Goal: Task Accomplishment & Management: Use online tool/utility

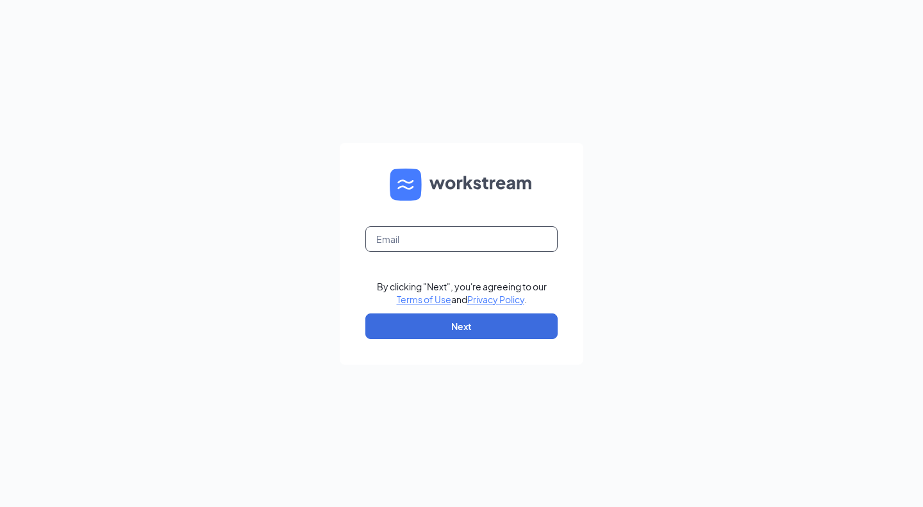
click at [372, 249] on input "text" at bounding box center [461, 239] width 192 height 26
type input "[EMAIL_ADDRESS][DOMAIN_NAME]"
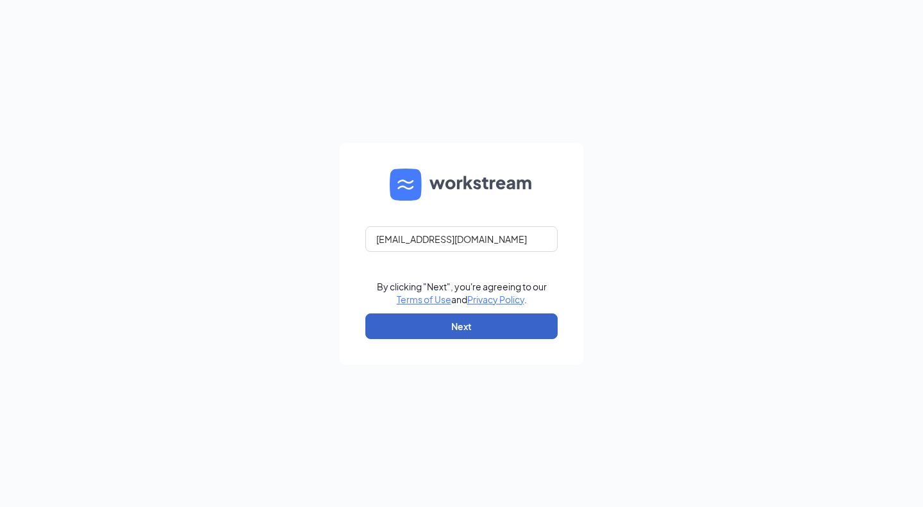
click at [456, 334] on button "Next" at bounding box center [461, 326] width 192 height 26
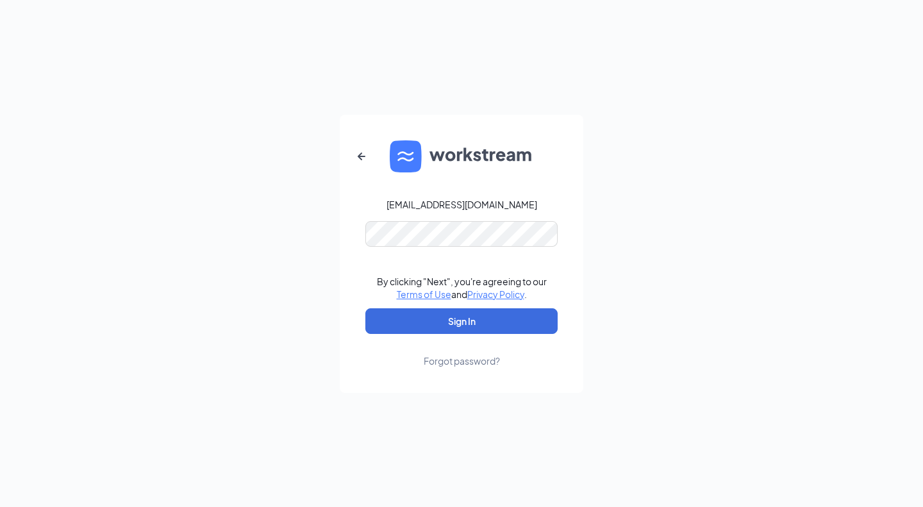
click at [463, 249] on form "[EMAIL_ADDRESS][DOMAIN_NAME] By clicking "Next", you're agreeing to our Terms o…" at bounding box center [461, 254] width 243 height 278
click at [460, 318] on button "Sign In" at bounding box center [461, 321] width 192 height 26
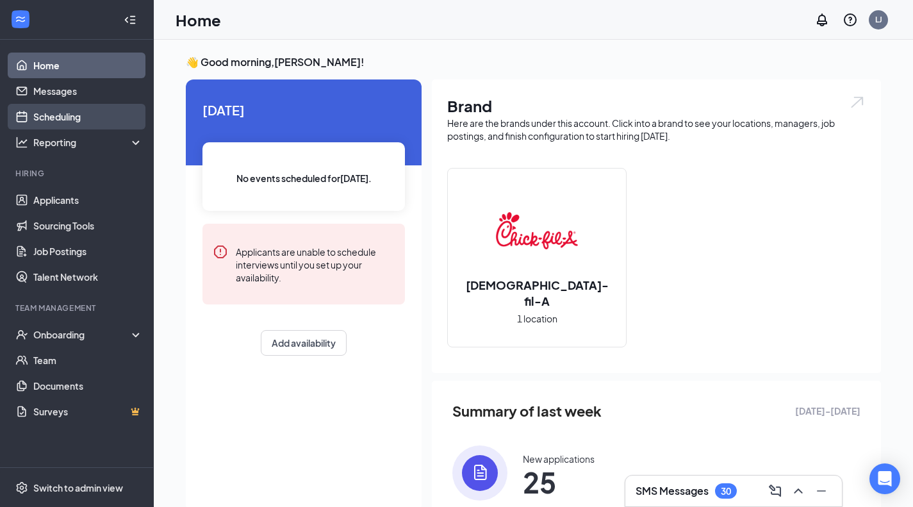
click at [83, 120] on link "Scheduling" at bounding box center [88, 117] width 110 height 26
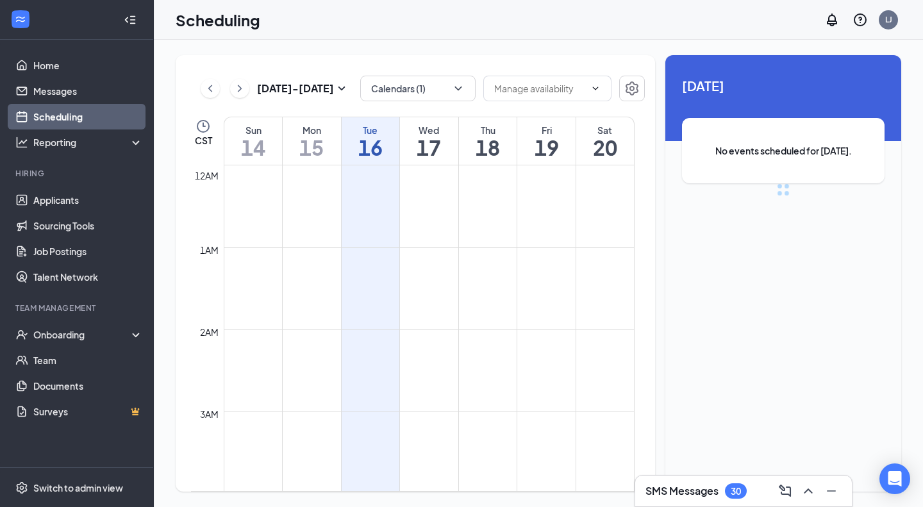
scroll to position [630, 0]
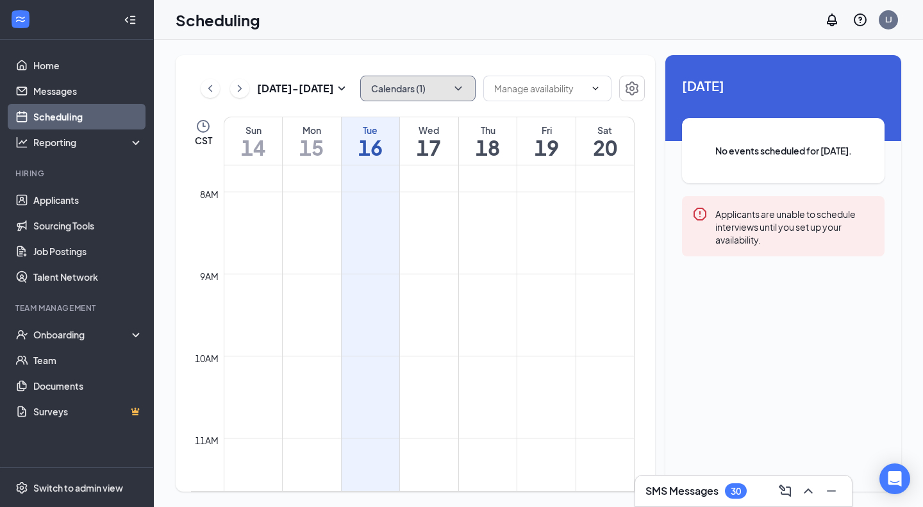
click at [465, 90] on button "Calendars (1)" at bounding box center [417, 89] width 115 height 26
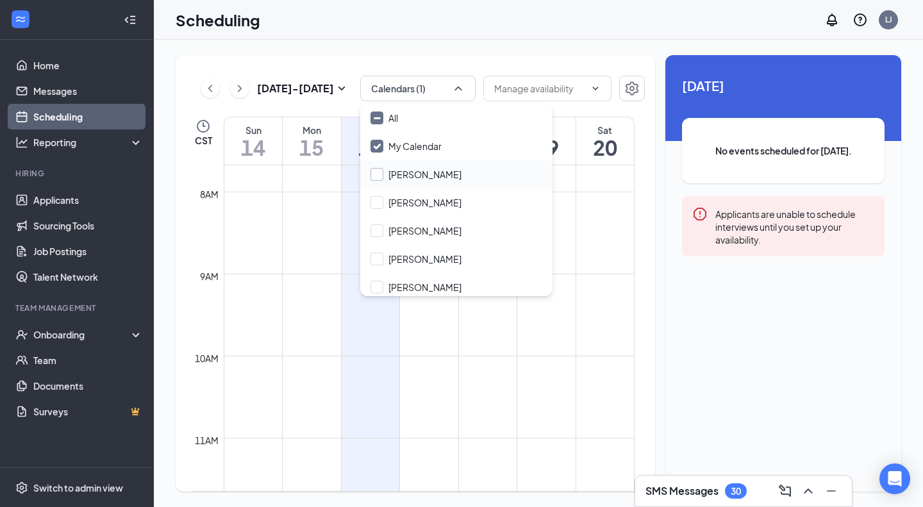
click at [429, 171] on input "Ashley Jackson" at bounding box center [415, 174] width 91 height 13
checkbox input "true"
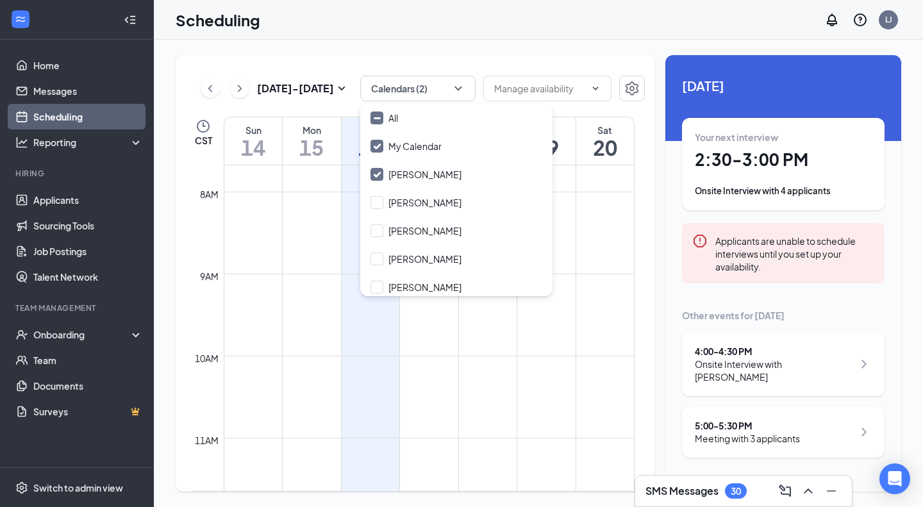
click at [466, 38] on div "Scheduling LJ" at bounding box center [538, 20] width 769 height 40
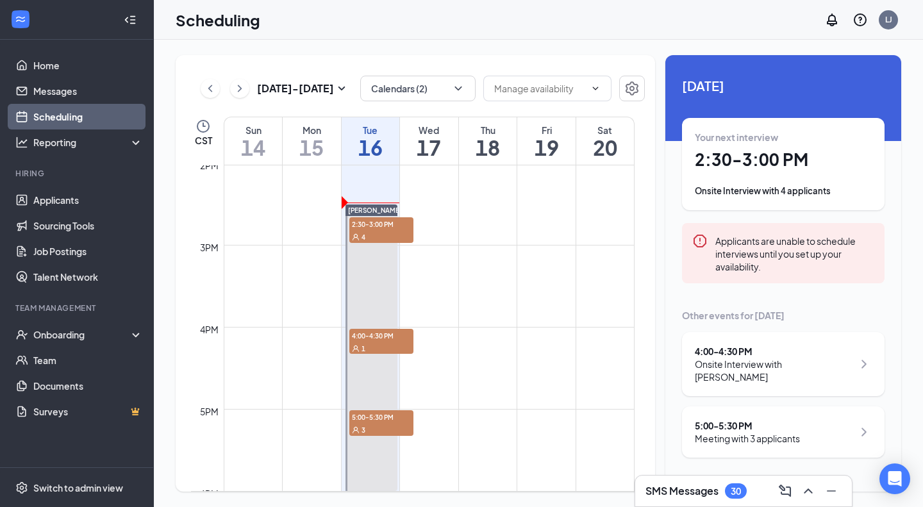
scroll to position [1151, 0]
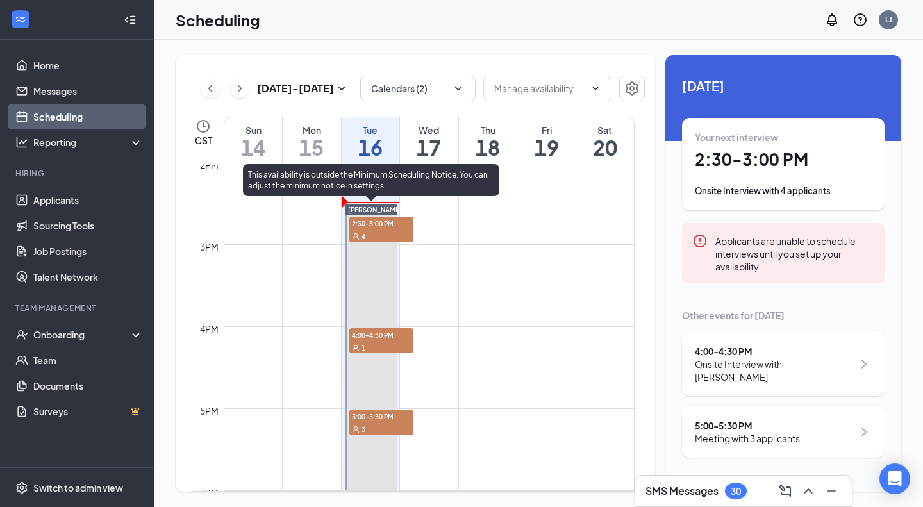
click at [392, 229] on span "2:30-3:00 PM" at bounding box center [381, 223] width 64 height 13
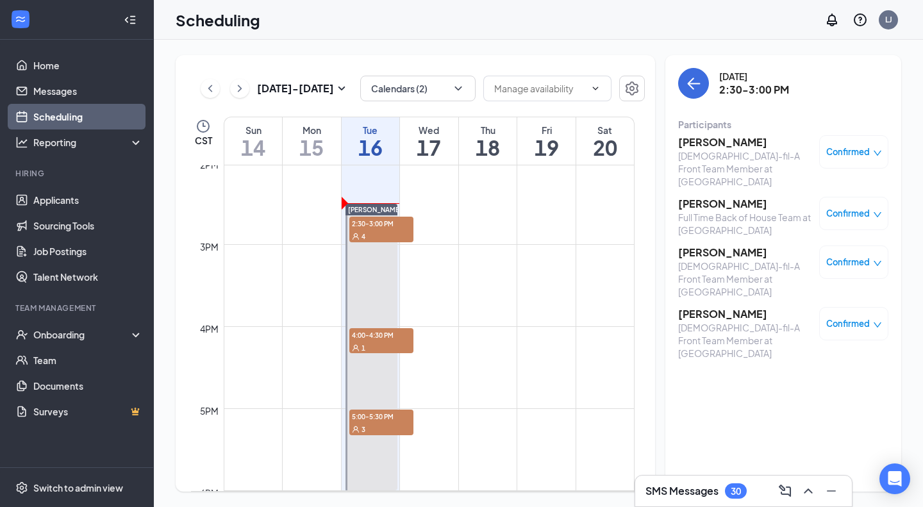
click at [731, 321] on div "Chick-fil-A Front Team Member at Great Oaks" at bounding box center [745, 340] width 135 height 38
click at [726, 307] on h3 "Vianey Garcia" at bounding box center [745, 314] width 135 height 14
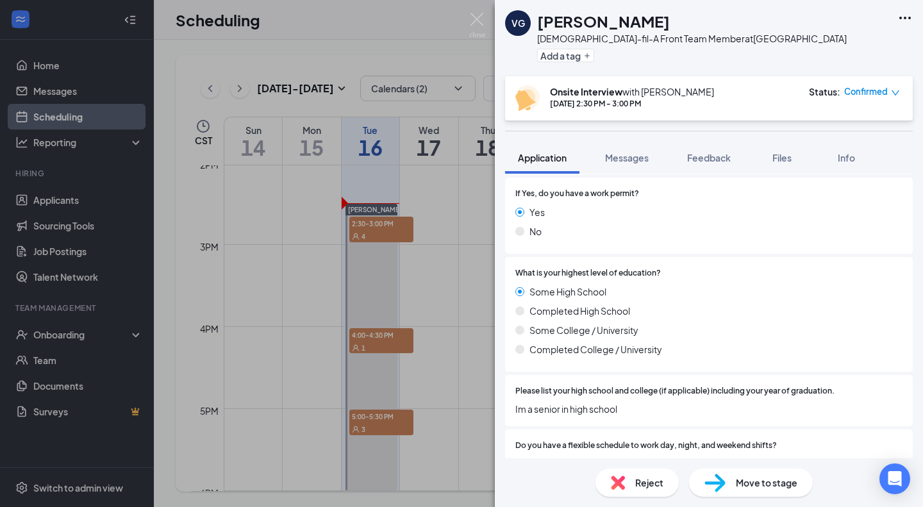
scroll to position [365, 0]
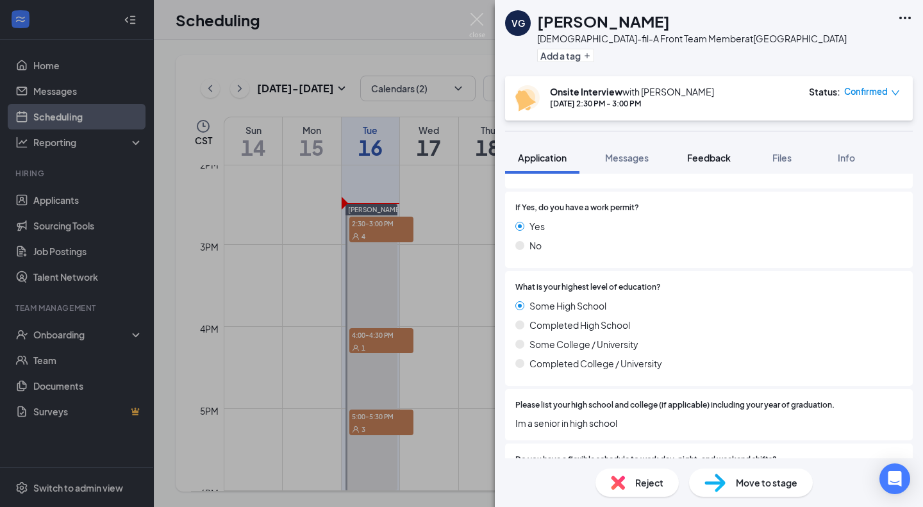
click at [709, 150] on button "Feedback" at bounding box center [708, 158] width 69 height 32
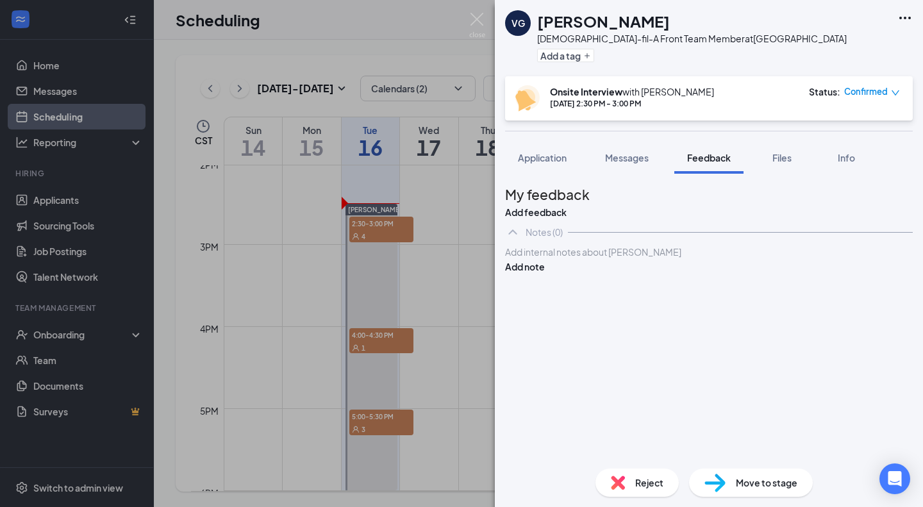
click at [609, 260] on div at bounding box center [709, 252] width 408 height 15
click at [581, 259] on div at bounding box center [709, 251] width 406 height 13
drag, startPoint x: 847, startPoint y: 298, endPoint x: 741, endPoint y: 315, distance: 107.1
click at [741, 287] on div "Apart of theTAFFY program which is similar to the Deca program Add note" at bounding box center [709, 266] width 408 height 42
click at [741, 272] on div at bounding box center [709, 265] width 406 height 13
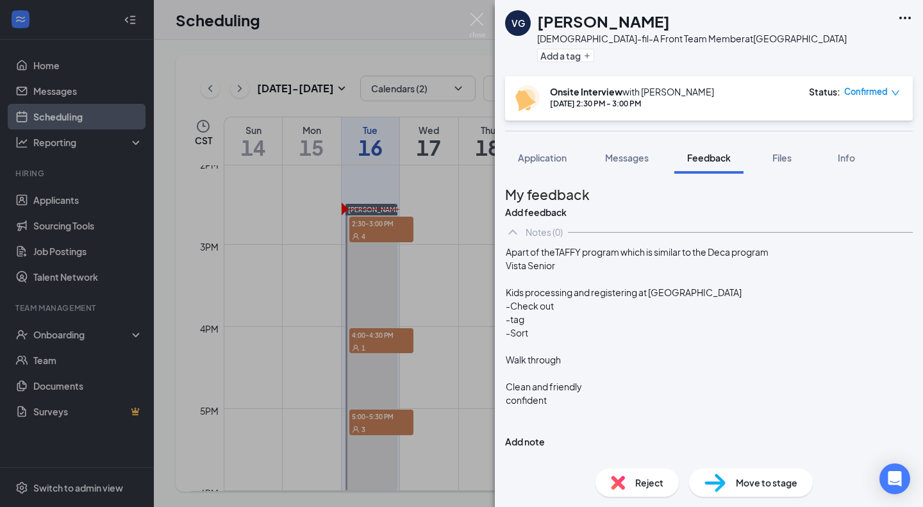
scroll to position [4, 0]
click at [552, 177] on div "My feedback Add feedback Notes (0) Apart of theTAFFY program which is similar t…" at bounding box center [709, 316] width 428 height 284
click at [603, 417] on span "-Being knowledgeable" at bounding box center [554, 414] width 97 height 12
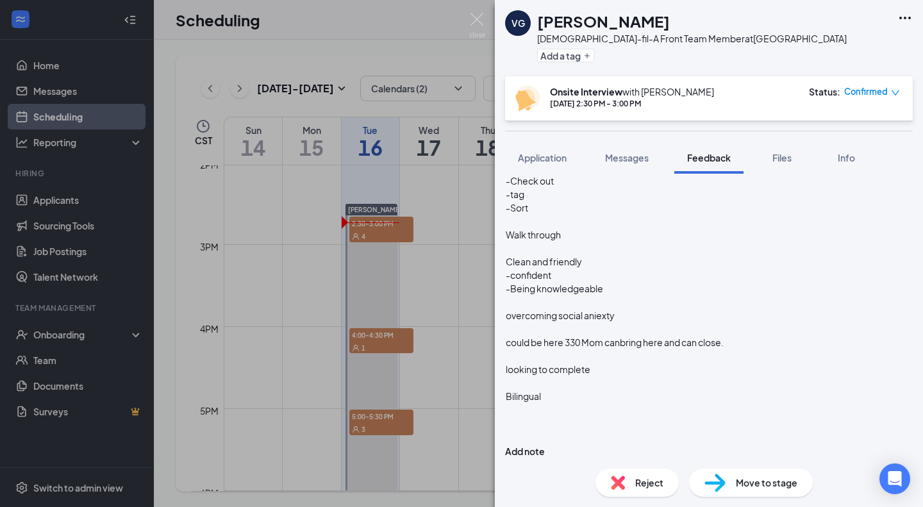
scroll to position [0, 0]
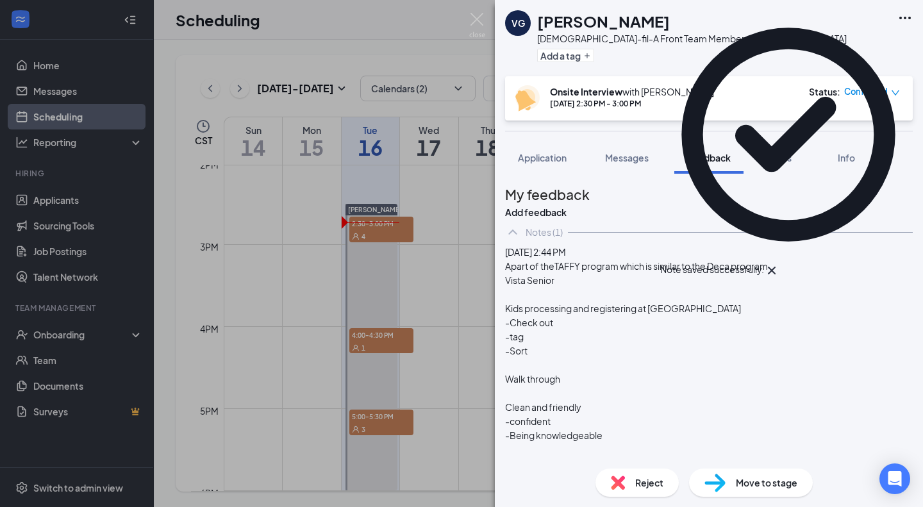
click at [474, 17] on img at bounding box center [477, 25] width 16 height 25
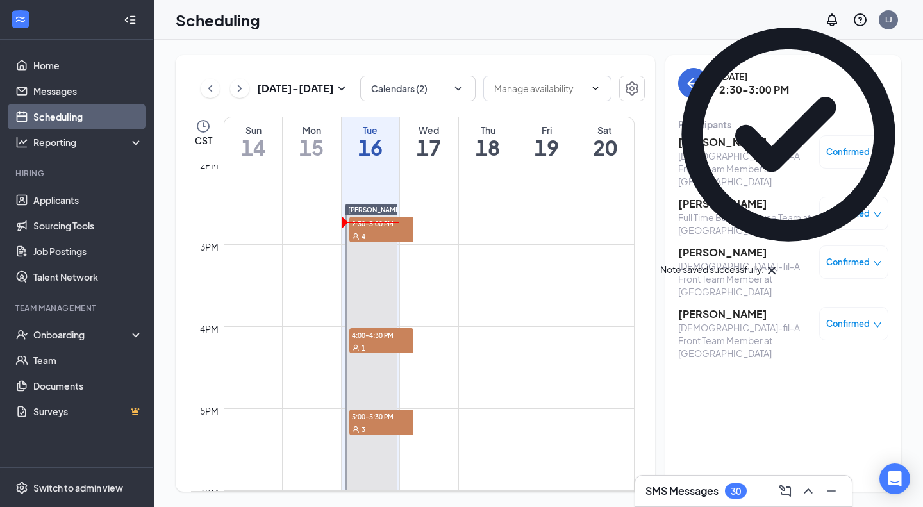
click at [713, 197] on h3 "Noah Jang" at bounding box center [745, 204] width 135 height 14
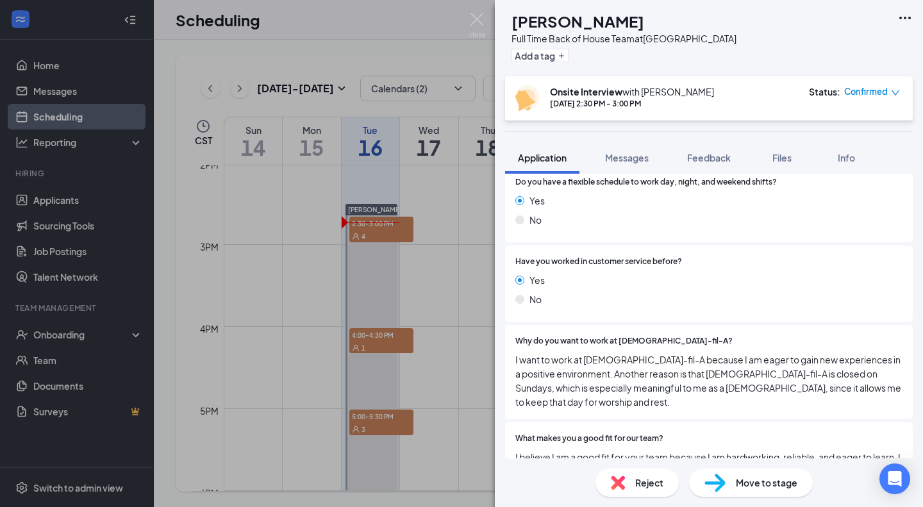
scroll to position [607, 0]
click at [713, 188] on div "Do you have a flexible schedule to work day, night, and weekend shifts? Yes No" at bounding box center [708, 204] width 387 height 56
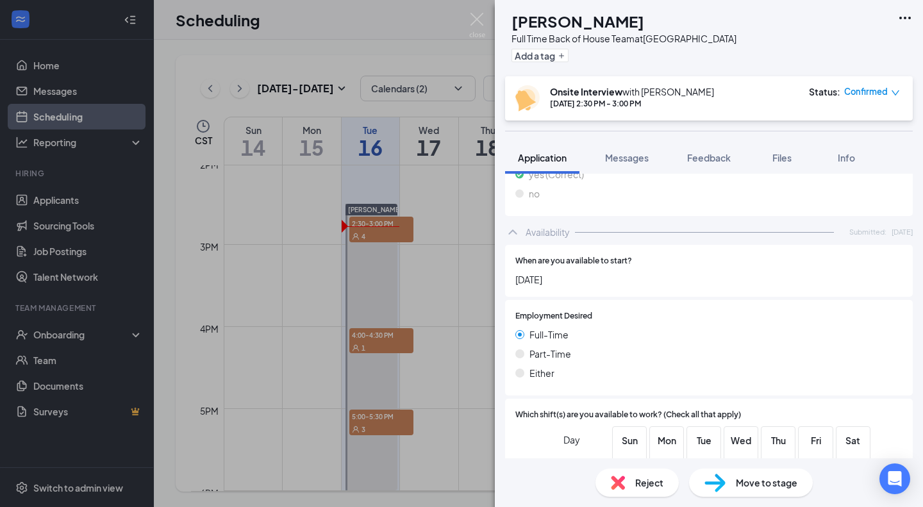
scroll to position [2157, 0]
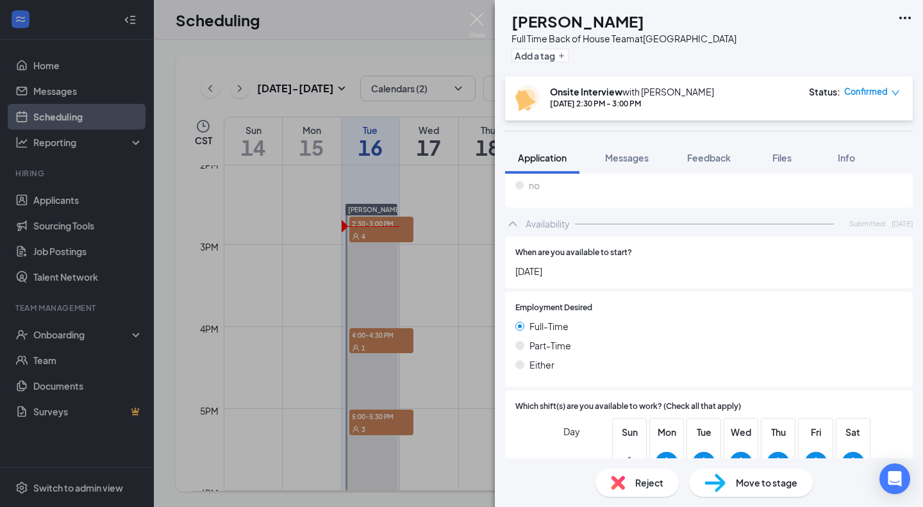
click at [663, 456] on icon at bounding box center [666, 463] width 14 height 14
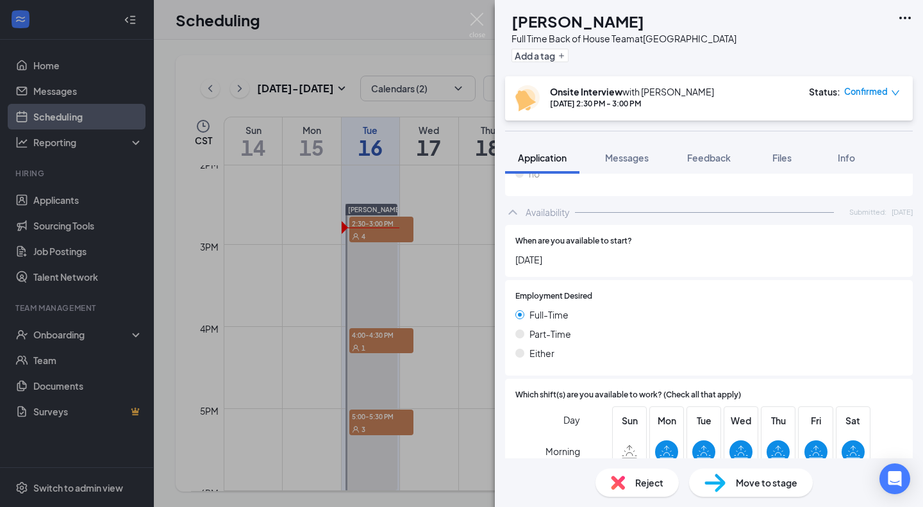
scroll to position [2174, 0]
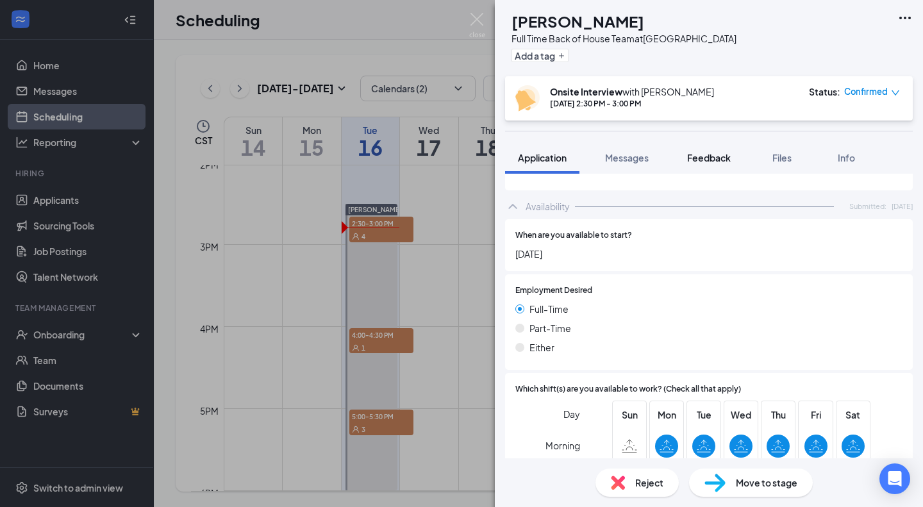
click at [718, 159] on span "Feedback" at bounding box center [709, 158] width 44 height 12
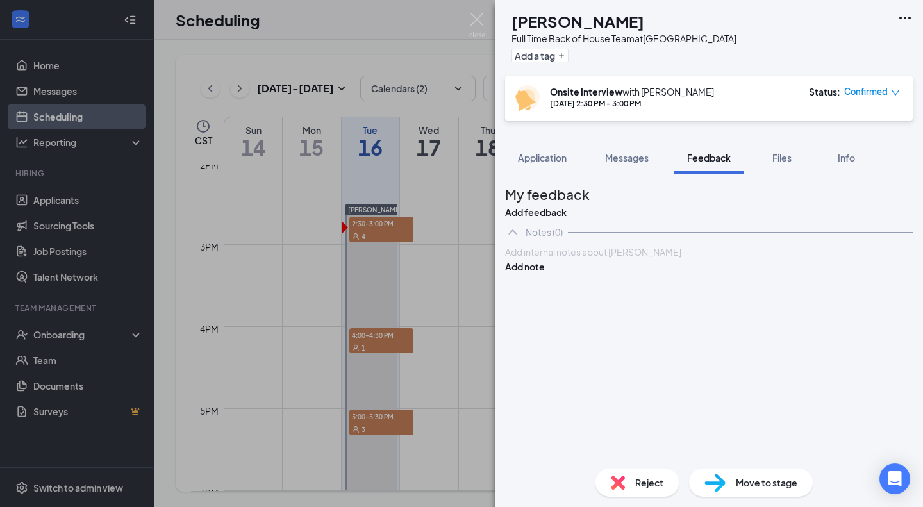
click at [623, 259] on div at bounding box center [709, 251] width 406 height 13
click at [549, 155] on span "Application" at bounding box center [542, 158] width 49 height 12
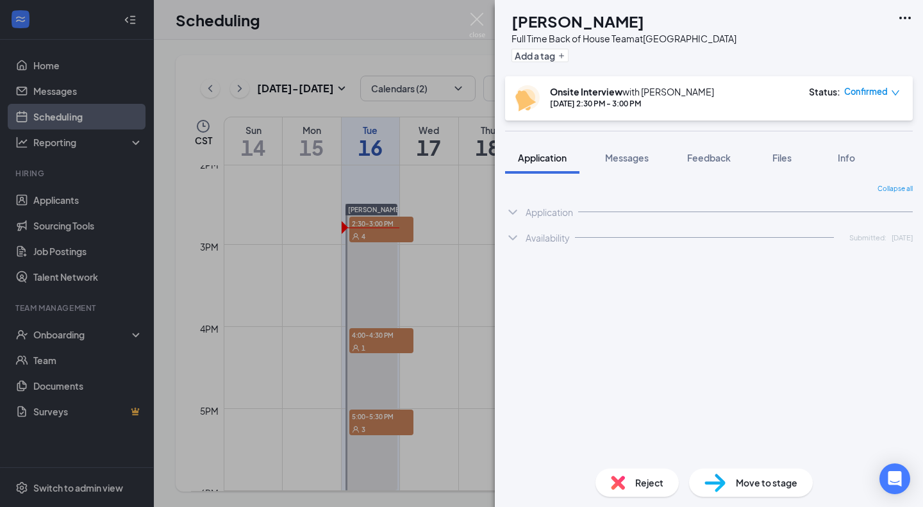
click at [620, 338] on div "Collapse all Application Phone +1 (737) 237-4526 Email hodosjang@gmail.com Appl…" at bounding box center [709, 321] width 408 height 274
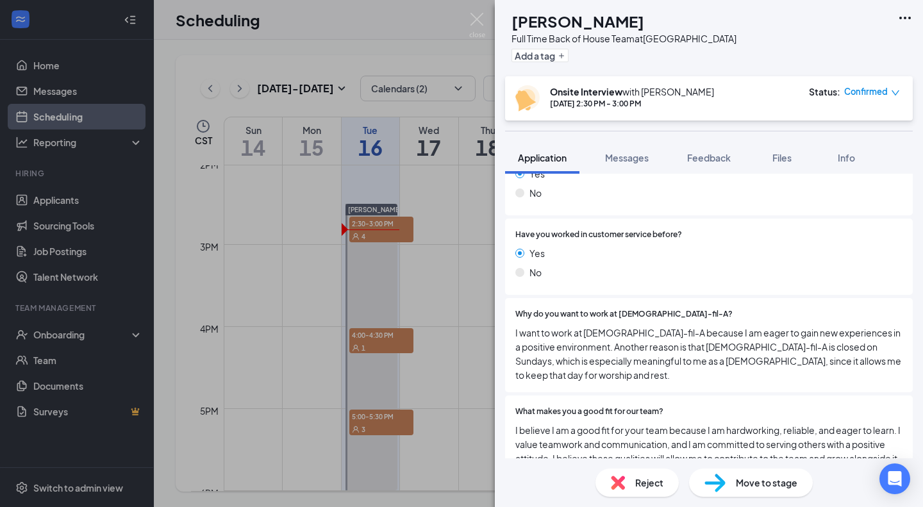
scroll to position [634, 0]
click at [716, 159] on span "Feedback" at bounding box center [709, 158] width 44 height 12
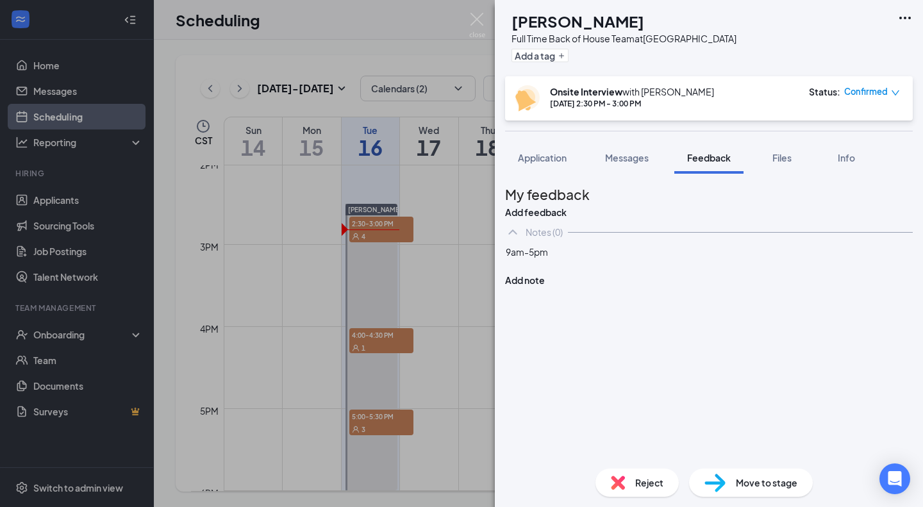
click at [585, 259] on div "9am-5pm" at bounding box center [709, 251] width 406 height 13
click at [602, 245] on div "Notes (0)" at bounding box center [709, 232] width 408 height 26
click at [635, 147] on button "Messages" at bounding box center [626, 158] width 69 height 32
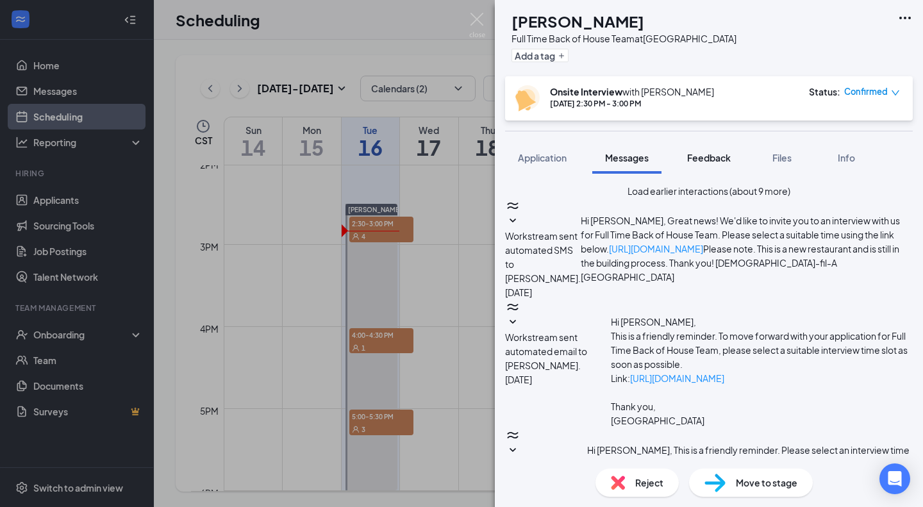
click at [696, 156] on span "Feedback" at bounding box center [709, 158] width 44 height 12
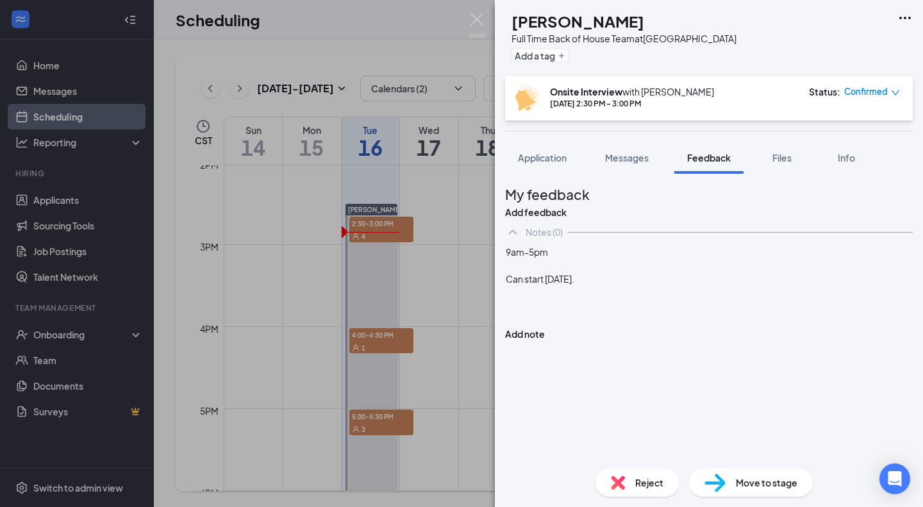
click at [643, 313] on div at bounding box center [709, 305] width 406 height 13
click at [566, 167] on button "Application" at bounding box center [542, 158] width 74 height 32
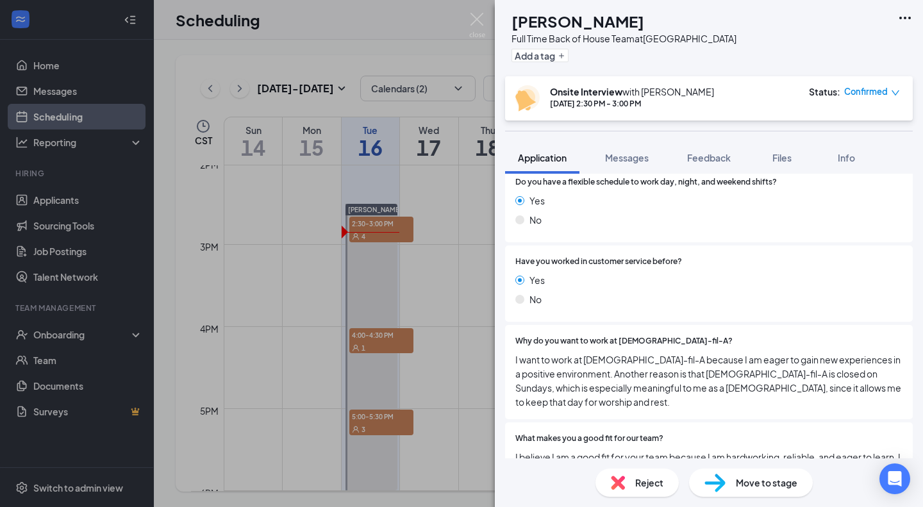
scroll to position [606, 0]
click at [770, 286] on div "Yes" at bounding box center [708, 281] width 387 height 14
click at [481, 22] on img at bounding box center [477, 25] width 16 height 25
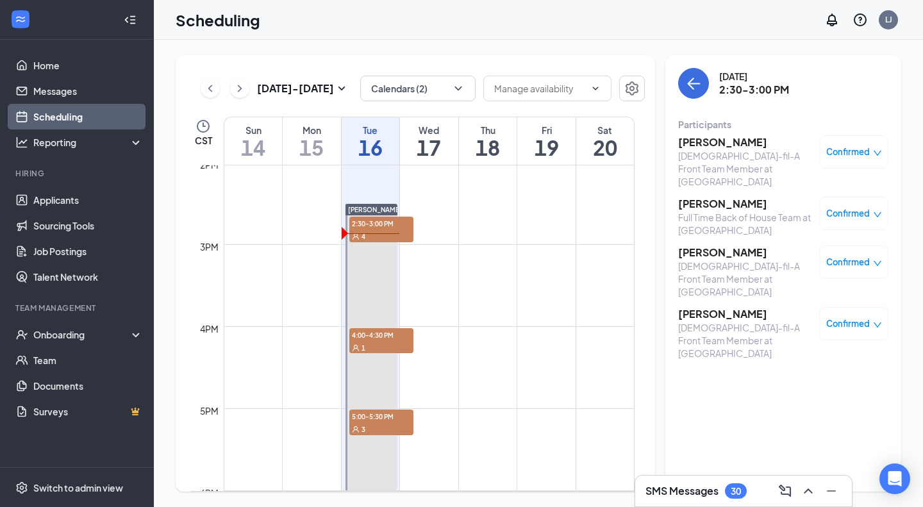
click at [700, 147] on h3 "Nyari White" at bounding box center [745, 142] width 135 height 14
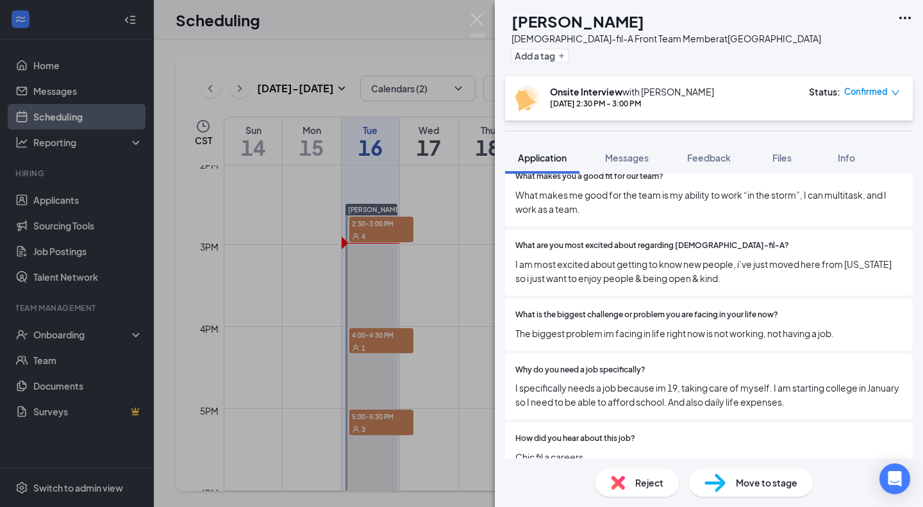
scroll to position [841, 0]
click at [645, 197] on span "What makes me good for the team is my ability to work “in the storm”, I can mul…" at bounding box center [708, 201] width 387 height 28
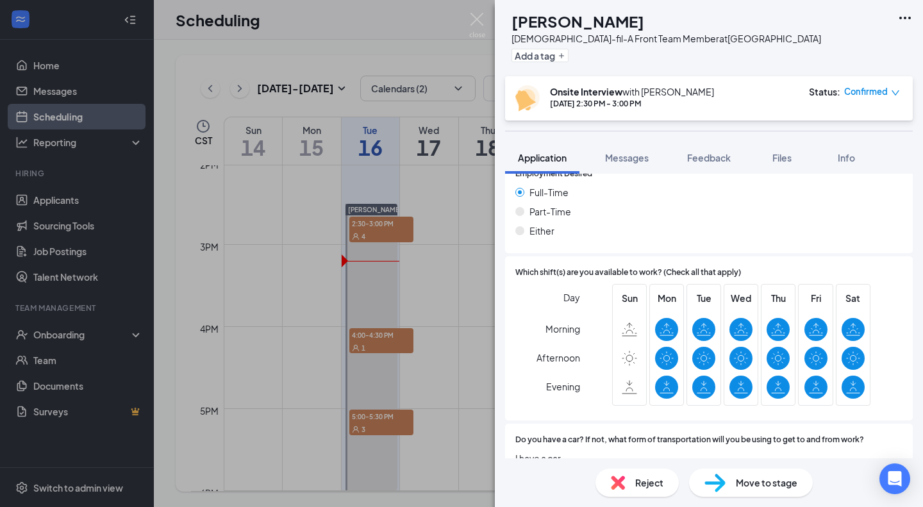
scroll to position [1948, 0]
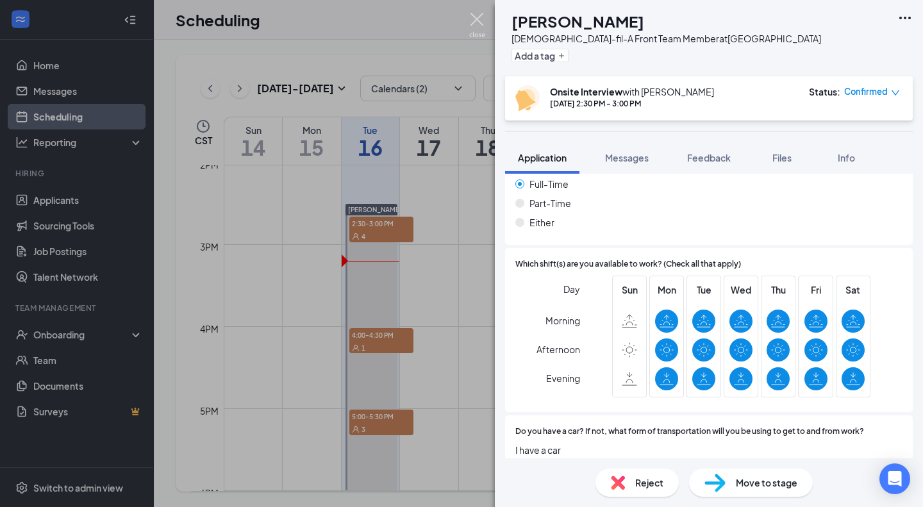
click at [474, 21] on img at bounding box center [477, 25] width 16 height 25
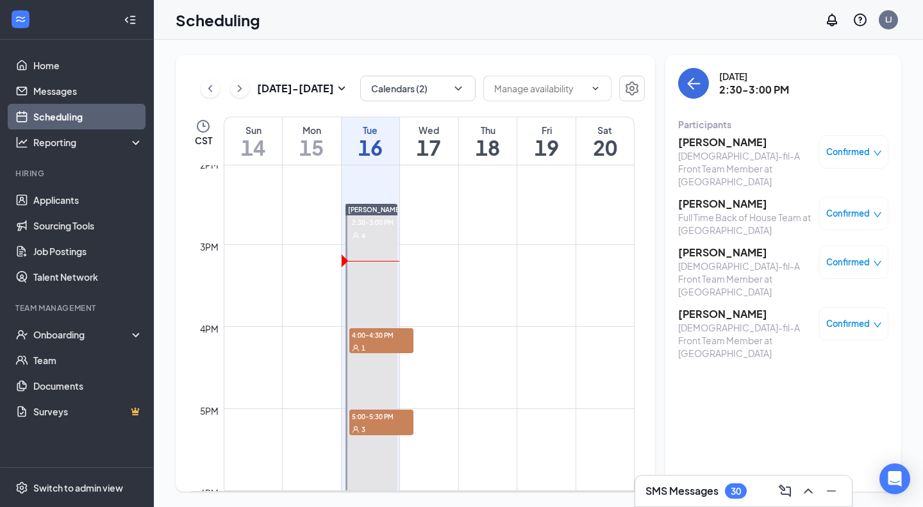
click at [726, 245] on h3 "Agustin Rivera" at bounding box center [745, 252] width 135 height 14
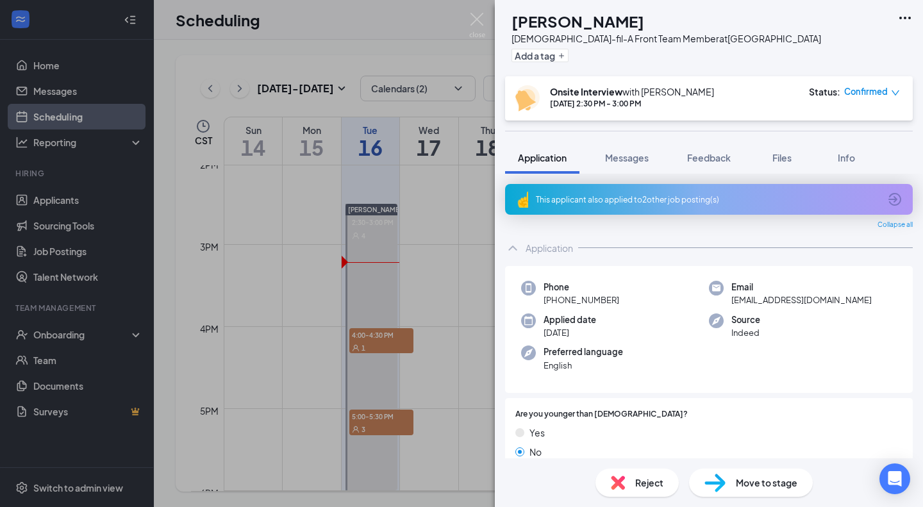
scroll to position [6, 0]
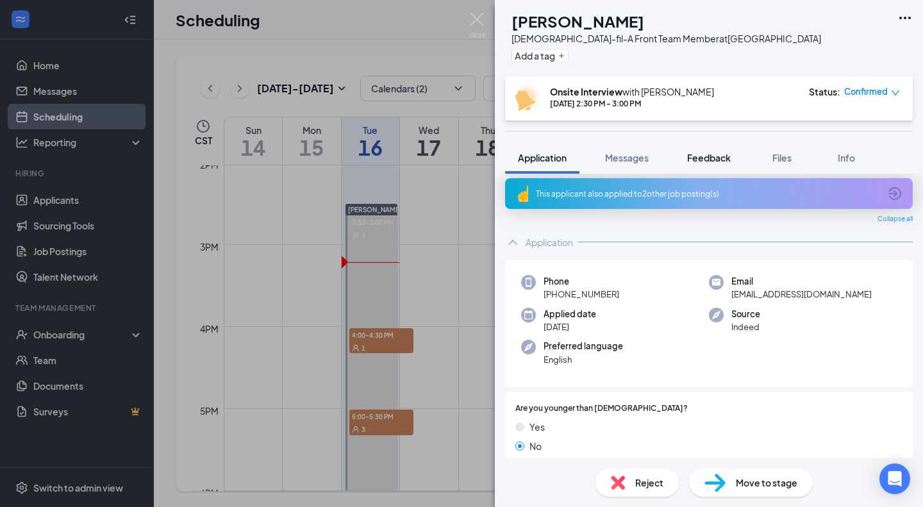
click at [695, 152] on span "Feedback" at bounding box center [709, 158] width 44 height 12
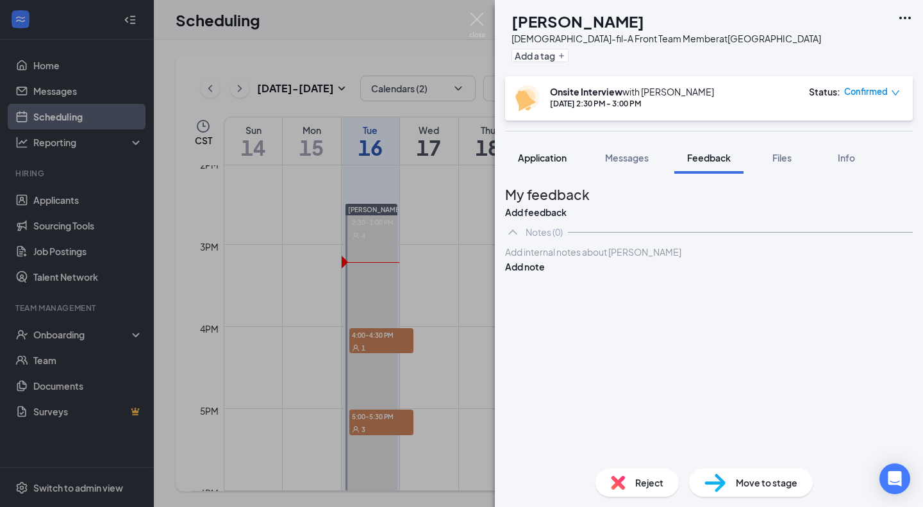
click at [554, 153] on span "Application" at bounding box center [542, 158] width 49 height 12
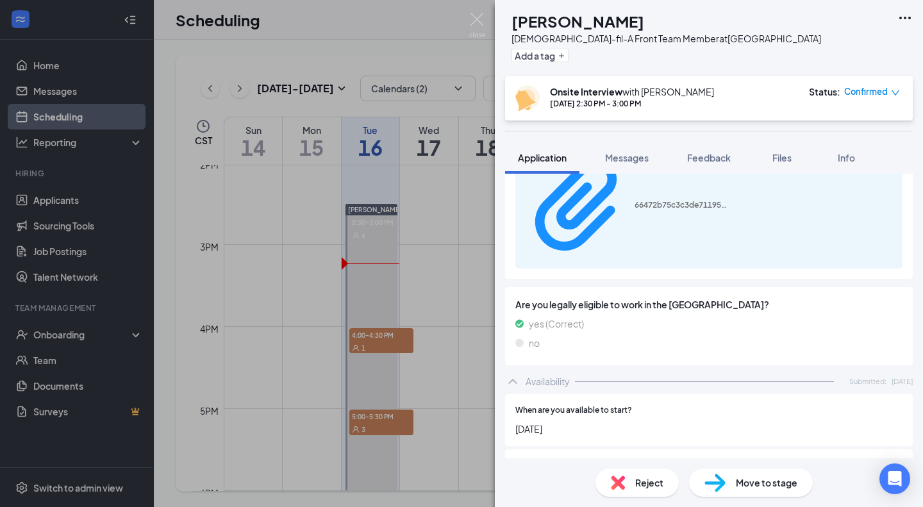
scroll to position [1782, 0]
click at [639, 393] on div "When are you available to start? September 16, 2025" at bounding box center [709, 419] width 408 height 52
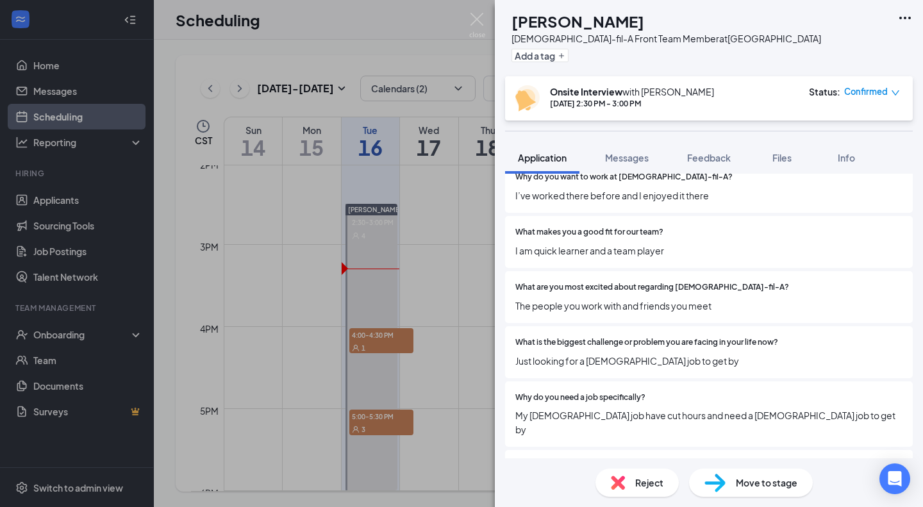
scroll to position [696, 0]
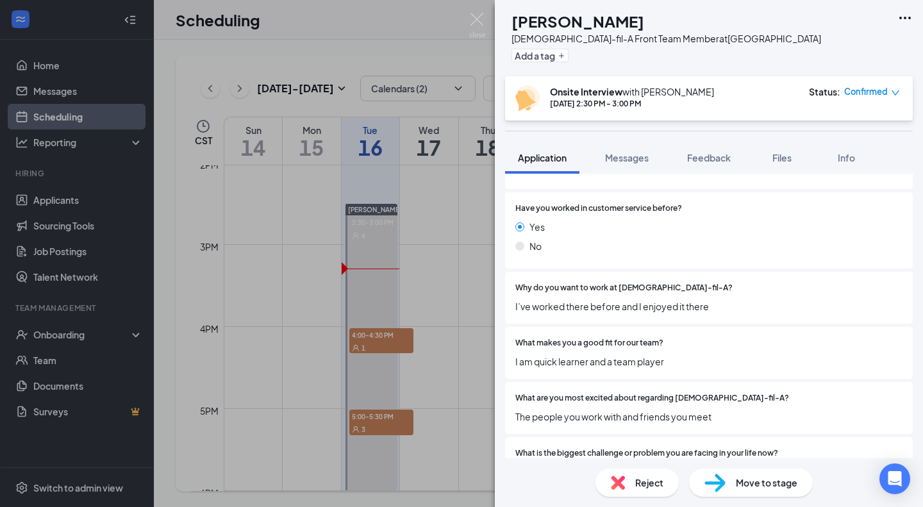
click at [764, 329] on div "What makes you a good fit for our team? I am quick learner and a team player" at bounding box center [709, 353] width 408 height 52
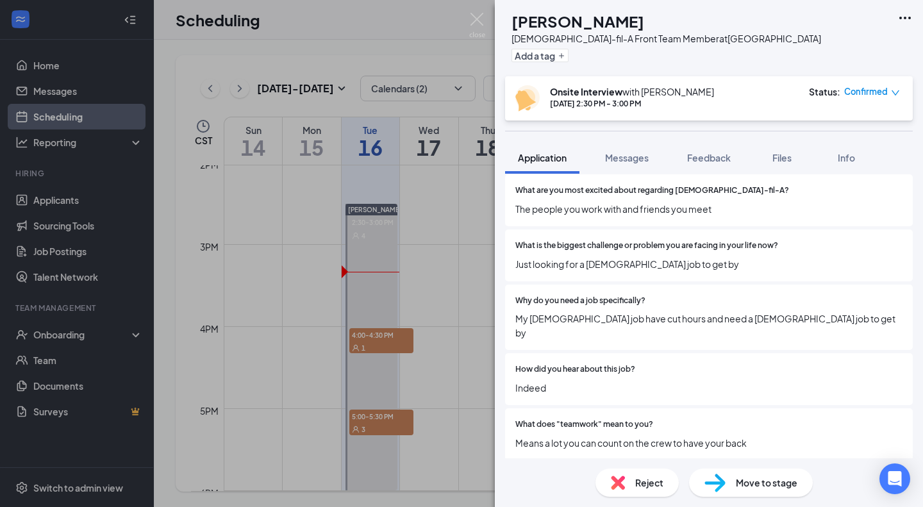
scroll to position [903, 0]
